Goal: Navigation & Orientation: Find specific page/section

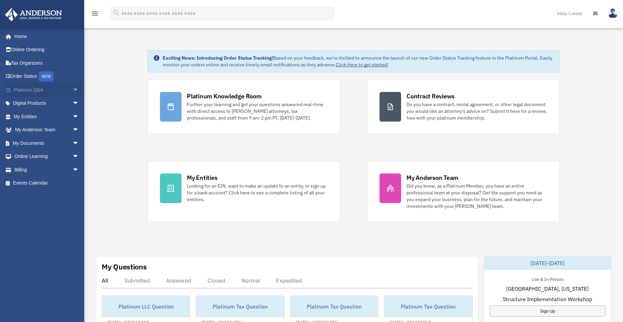
click at [33, 88] on link "Platinum Q&A arrow_drop_down" at bounding box center [47, 89] width 85 height 13
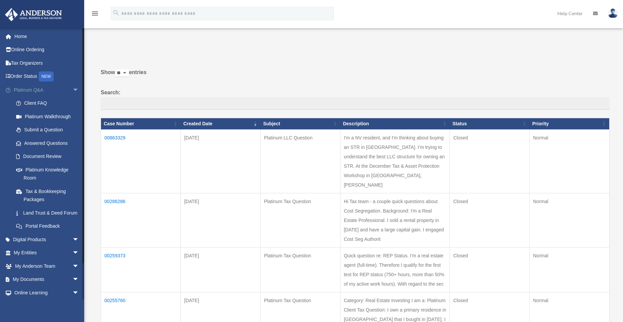
click at [72, 88] on span "arrow_drop_down" at bounding box center [78, 90] width 13 height 14
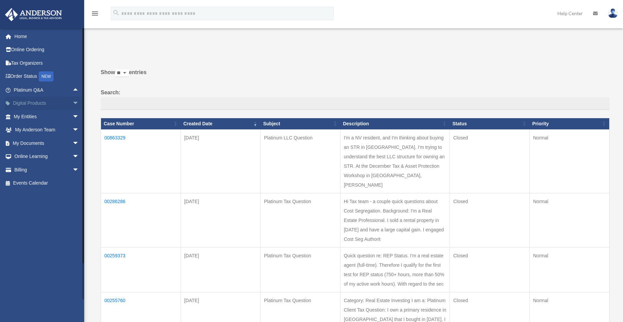
click at [72, 102] on span "arrow_drop_down" at bounding box center [78, 104] width 13 height 14
click at [72, 103] on span "arrow_drop_up" at bounding box center [78, 104] width 13 height 14
click at [72, 115] on span "arrow_drop_down" at bounding box center [78, 117] width 13 height 14
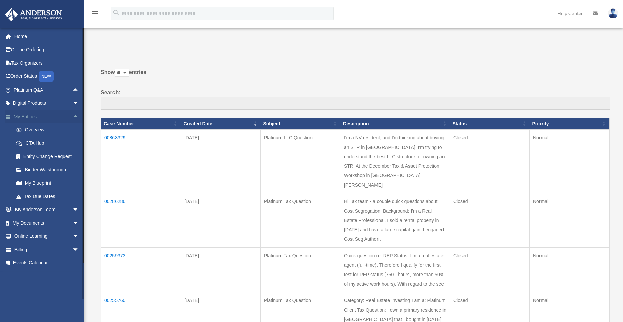
click at [72, 117] on span "arrow_drop_up" at bounding box center [78, 117] width 13 height 14
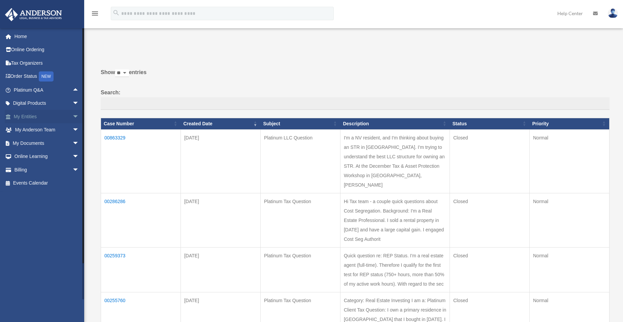
click at [72, 117] on span "arrow_drop_down" at bounding box center [78, 117] width 13 height 14
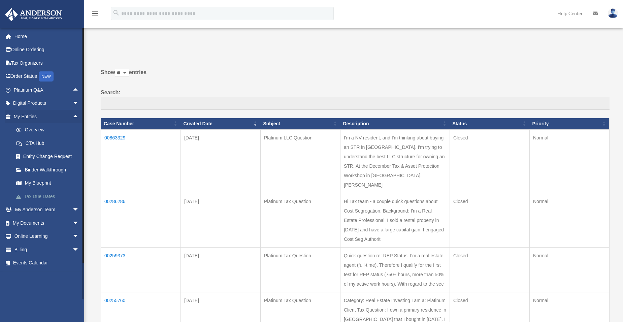
click at [32, 199] on link "Tax Due Dates" at bounding box center [49, 196] width 80 height 13
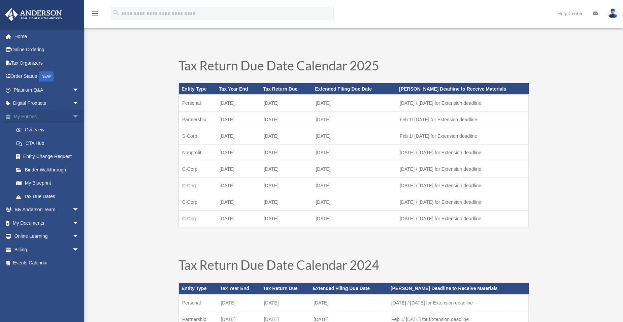
click at [72, 116] on span "arrow_drop_down" at bounding box center [78, 117] width 13 height 14
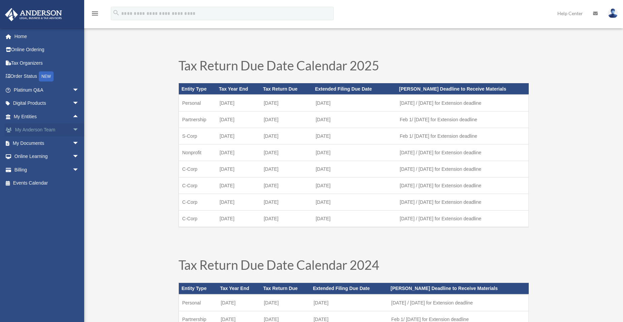
click at [72, 129] on span "arrow_drop_down" at bounding box center [78, 130] width 13 height 14
click at [36, 170] on link "Client Referrals" at bounding box center [49, 169] width 80 height 13
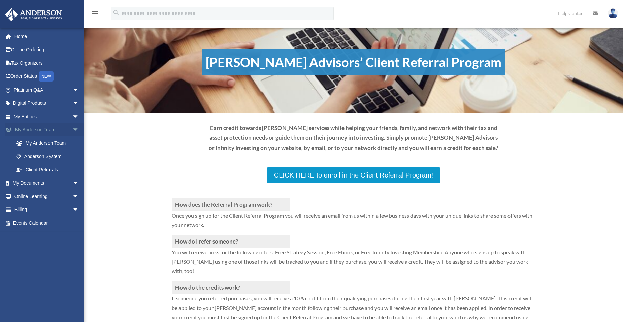
click at [72, 128] on span "arrow_drop_down" at bounding box center [78, 130] width 13 height 14
click at [72, 155] on span "arrow_drop_down" at bounding box center [78, 157] width 13 height 14
click at [33, 198] on link "Resources" at bounding box center [49, 196] width 80 height 13
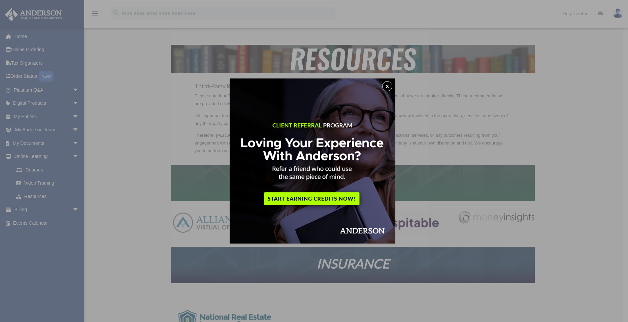
click at [391, 87] on button "x" at bounding box center [387, 86] width 10 height 10
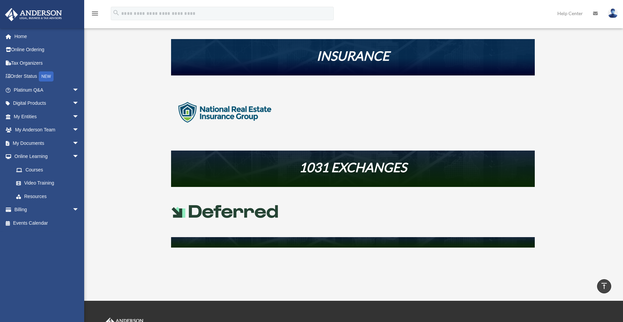
scroll to position [210, 0]
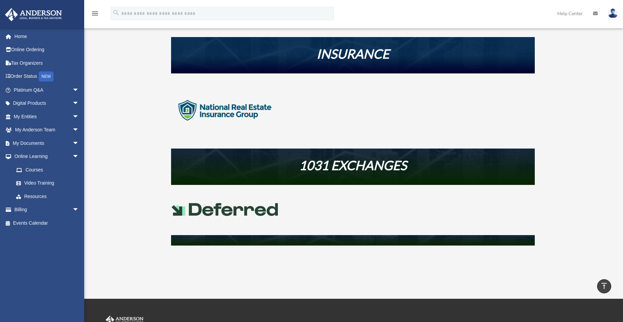
click at [220, 112] on img at bounding box center [225, 111] width 108 height 54
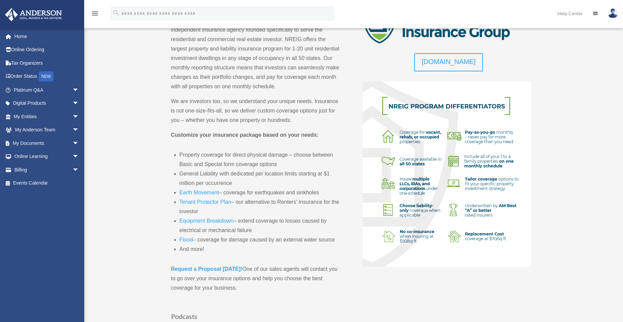
scroll to position [88, 0]
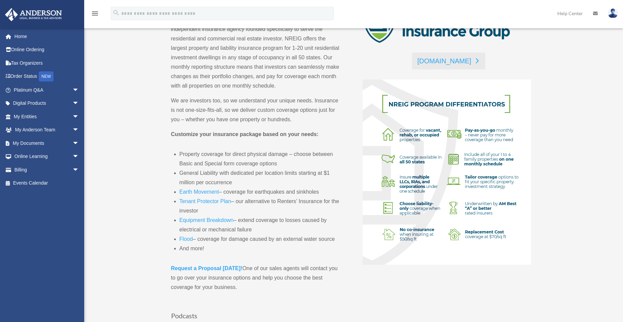
click at [438, 61] on link "[DOMAIN_NAME]" at bounding box center [448, 61] width 73 height 17
